Goal: Task Accomplishment & Management: Use online tool/utility

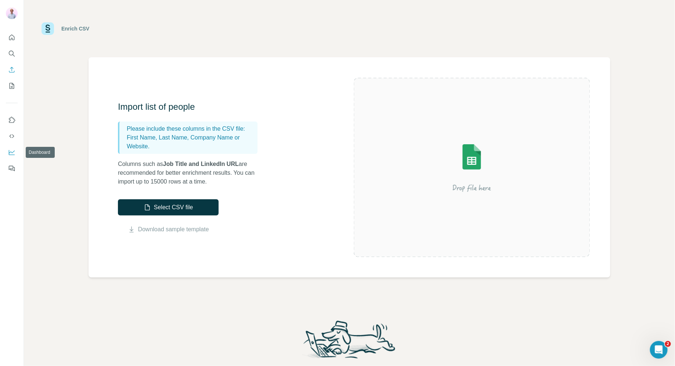
click at [12, 152] on icon "Dashboard" at bounding box center [12, 152] width 6 height 3
click at [12, 86] on icon "My lists" at bounding box center [13, 85] width 4 height 5
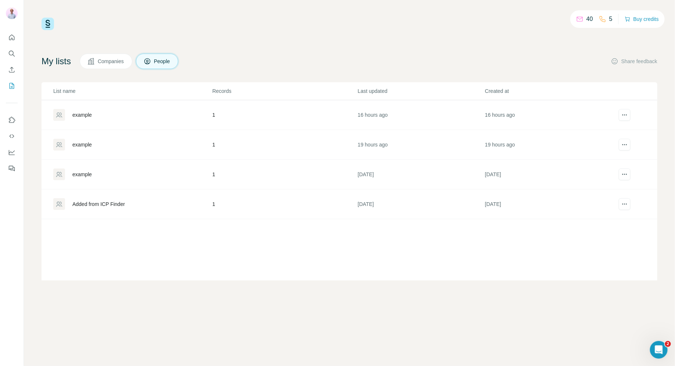
click at [262, 114] on td "1" at bounding box center [284, 115] width 145 height 30
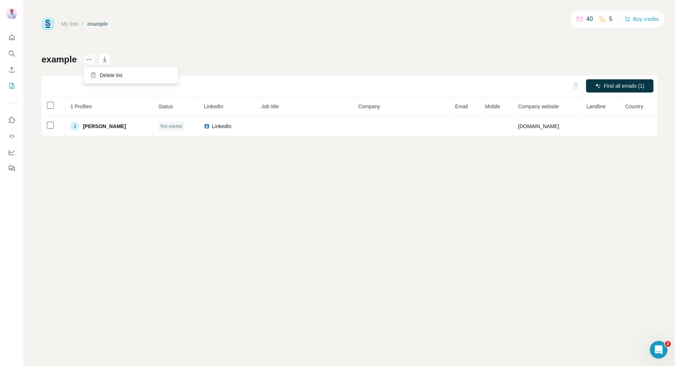
click at [89, 60] on icon "actions" at bounding box center [89, 59] width 7 height 7
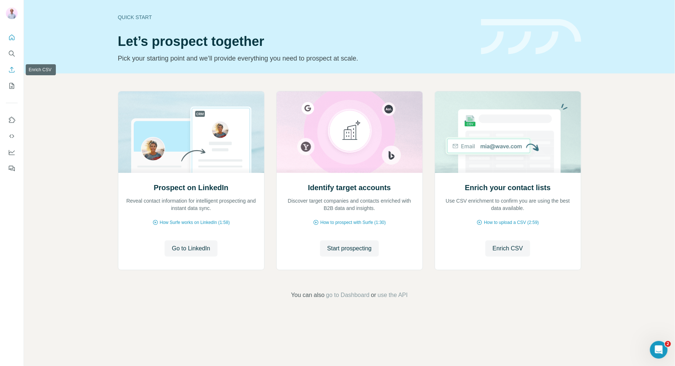
click at [14, 69] on icon "Enrich CSV" at bounding box center [11, 69] width 7 height 7
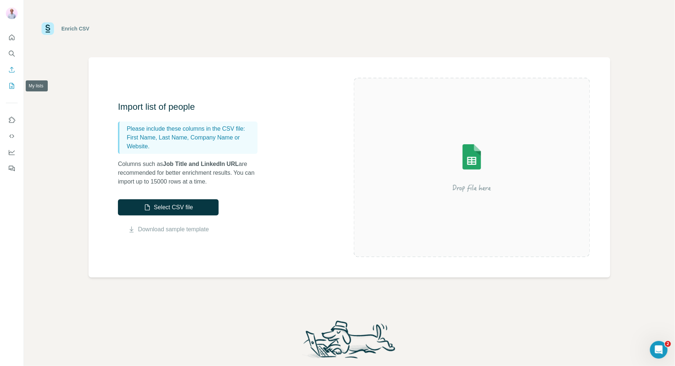
click at [12, 84] on icon "My lists" at bounding box center [11, 85] width 7 height 7
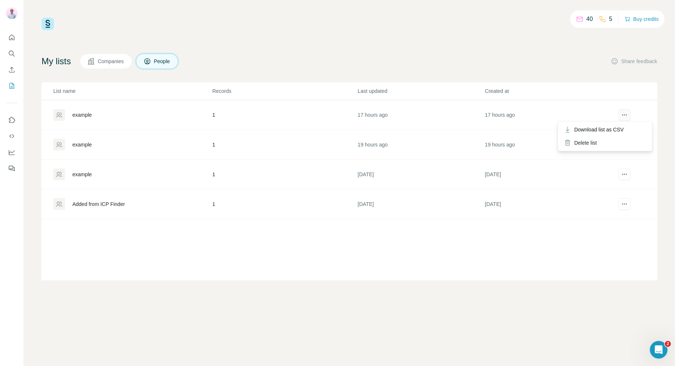
click at [625, 114] on icon "actions" at bounding box center [624, 114] width 7 height 7
click at [552, 253] on div "List name Records Last updated Created at example 1 17 hours ago 17 hours ago e…" at bounding box center [350, 181] width 616 height 198
click at [11, 54] on icon "Search" at bounding box center [11, 53] width 7 height 7
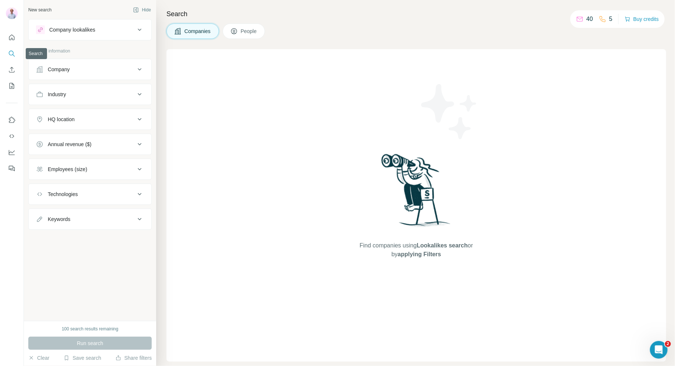
click at [11, 54] on icon "Search" at bounding box center [11, 53] width 7 height 7
click at [11, 121] on icon "Use Surfe on LinkedIn" at bounding box center [11, 119] width 7 height 7
click at [15, 36] on icon "Quick start" at bounding box center [11, 37] width 7 height 7
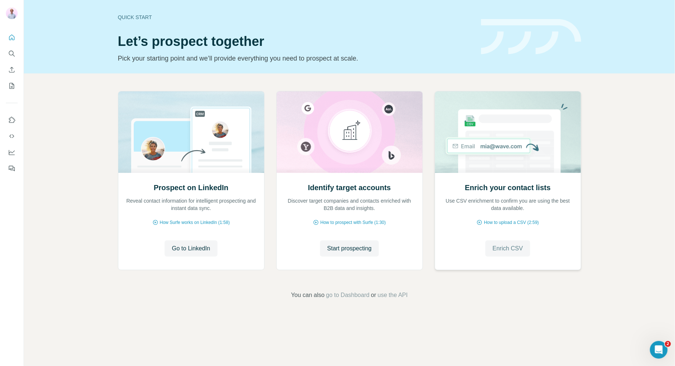
click at [504, 248] on span "Enrich CSV" at bounding box center [508, 248] width 30 height 9
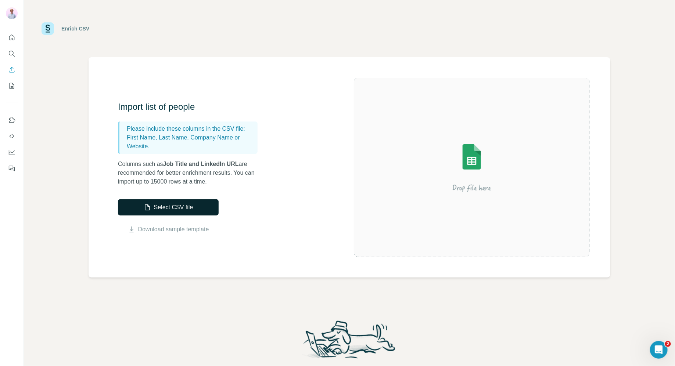
click at [169, 210] on button "Select CSV file" at bounding box center [168, 207] width 101 height 16
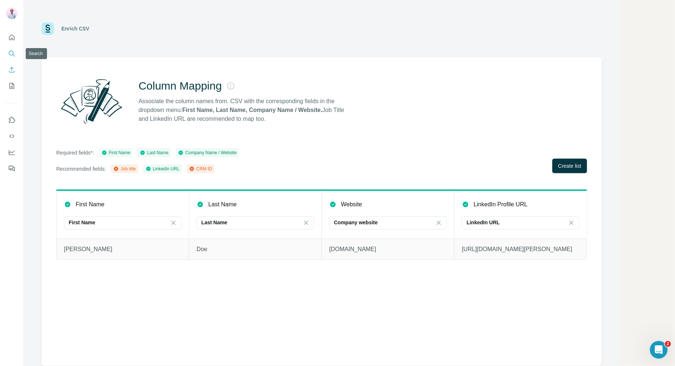
click at [14, 54] on icon "Search" at bounding box center [11, 53] width 7 height 7
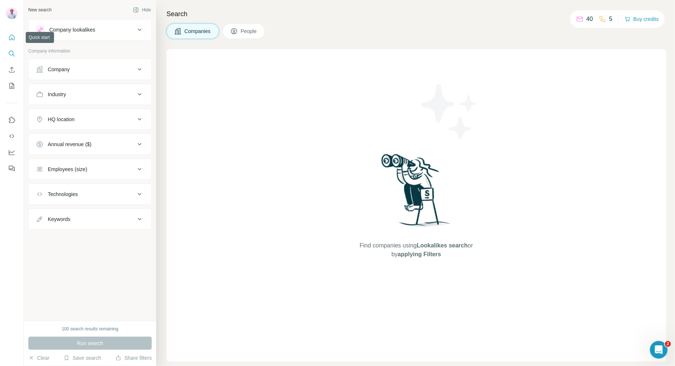
click at [14, 39] on icon "Quick start" at bounding box center [11, 37] width 7 height 7
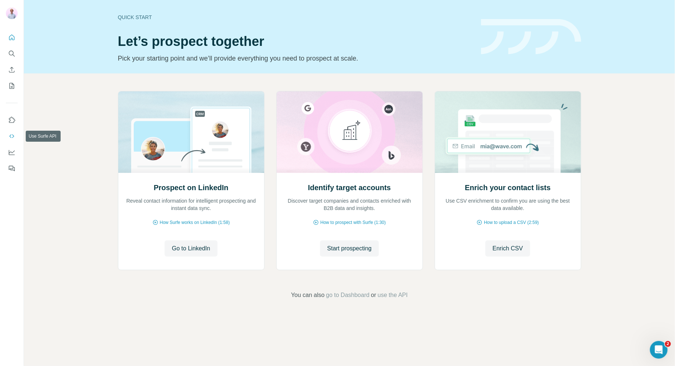
click at [13, 133] on icon "Use Surfe API" at bounding box center [11, 136] width 7 height 7
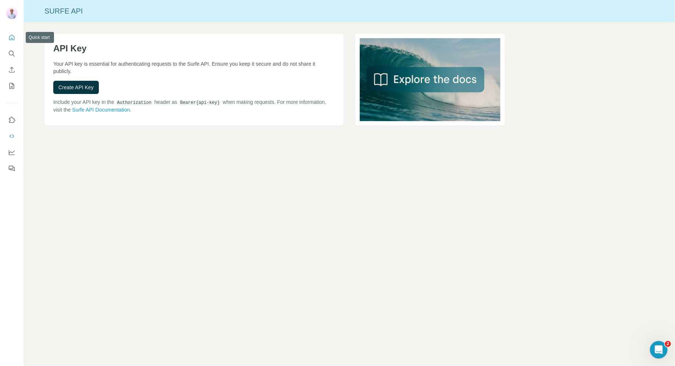
click at [15, 39] on icon "Quick start" at bounding box center [11, 37] width 7 height 7
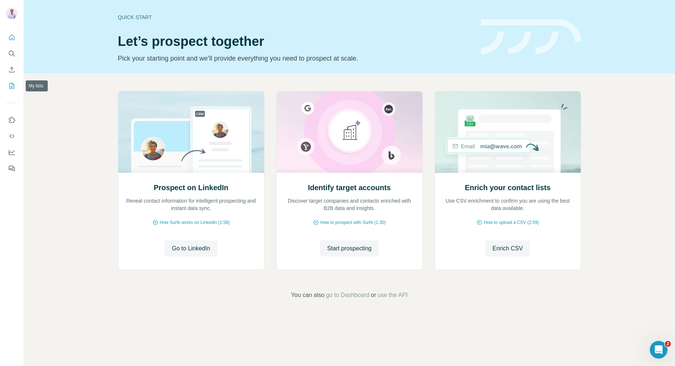
click at [12, 82] on icon "My lists" at bounding box center [11, 85] width 7 height 7
